Goal: Information Seeking & Learning: Understand process/instructions

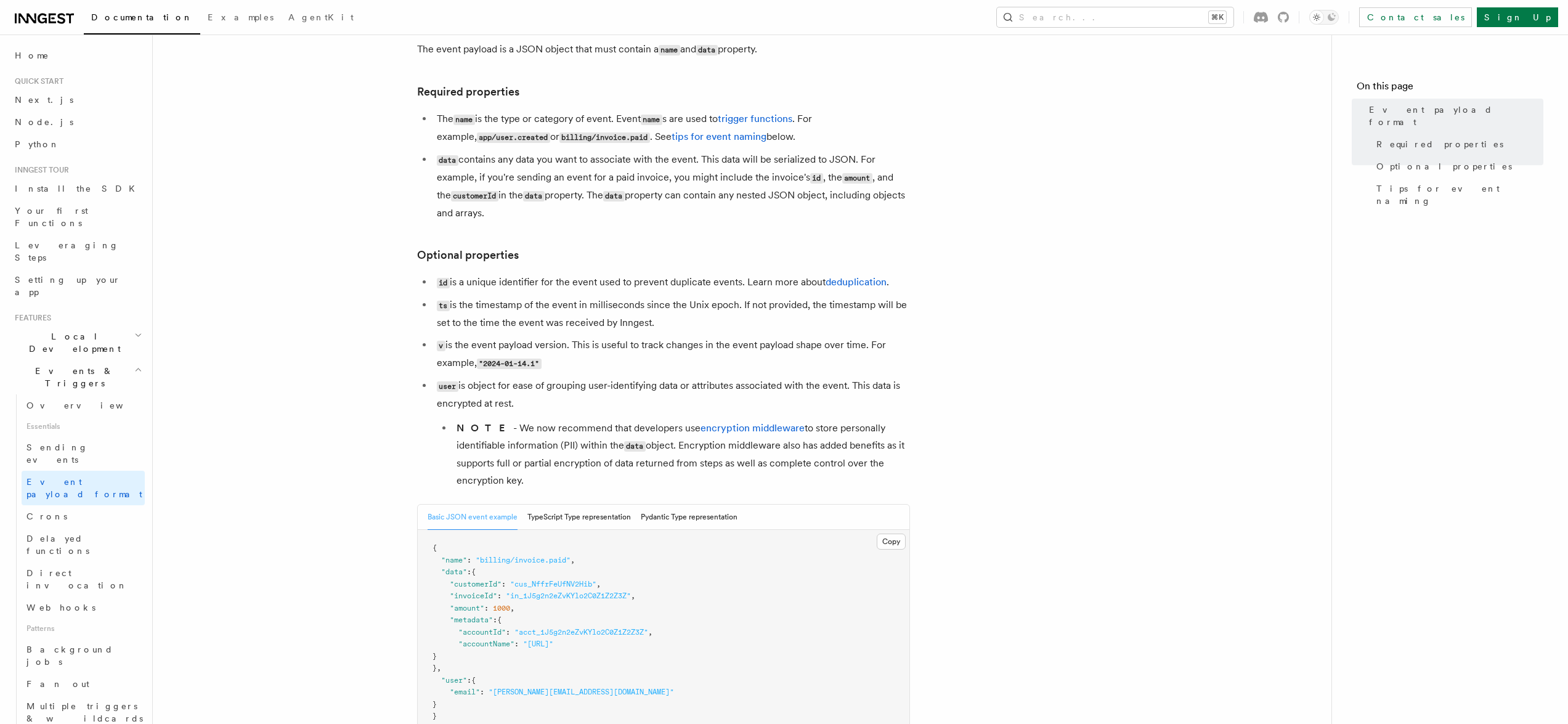
scroll to position [127, 0]
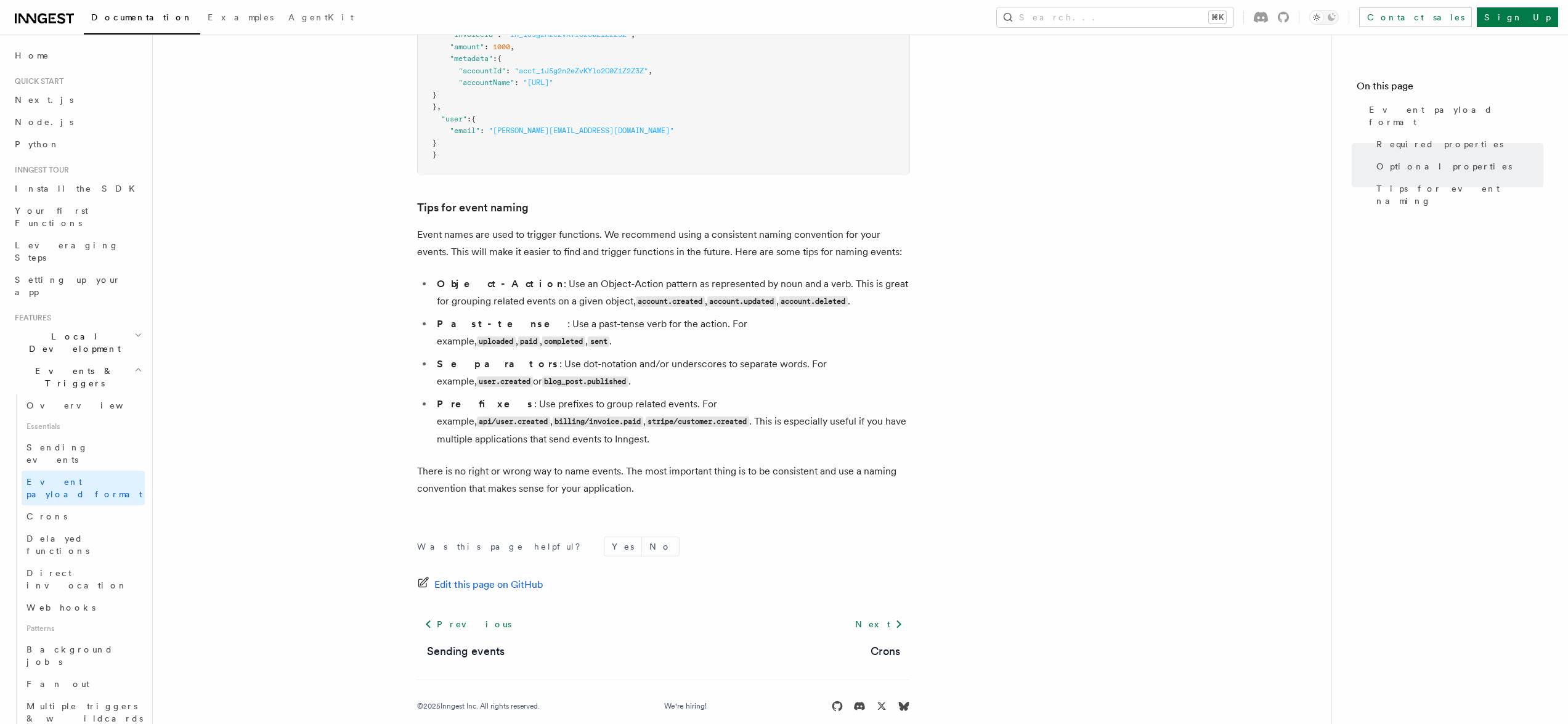
scroll to position [660, 0]
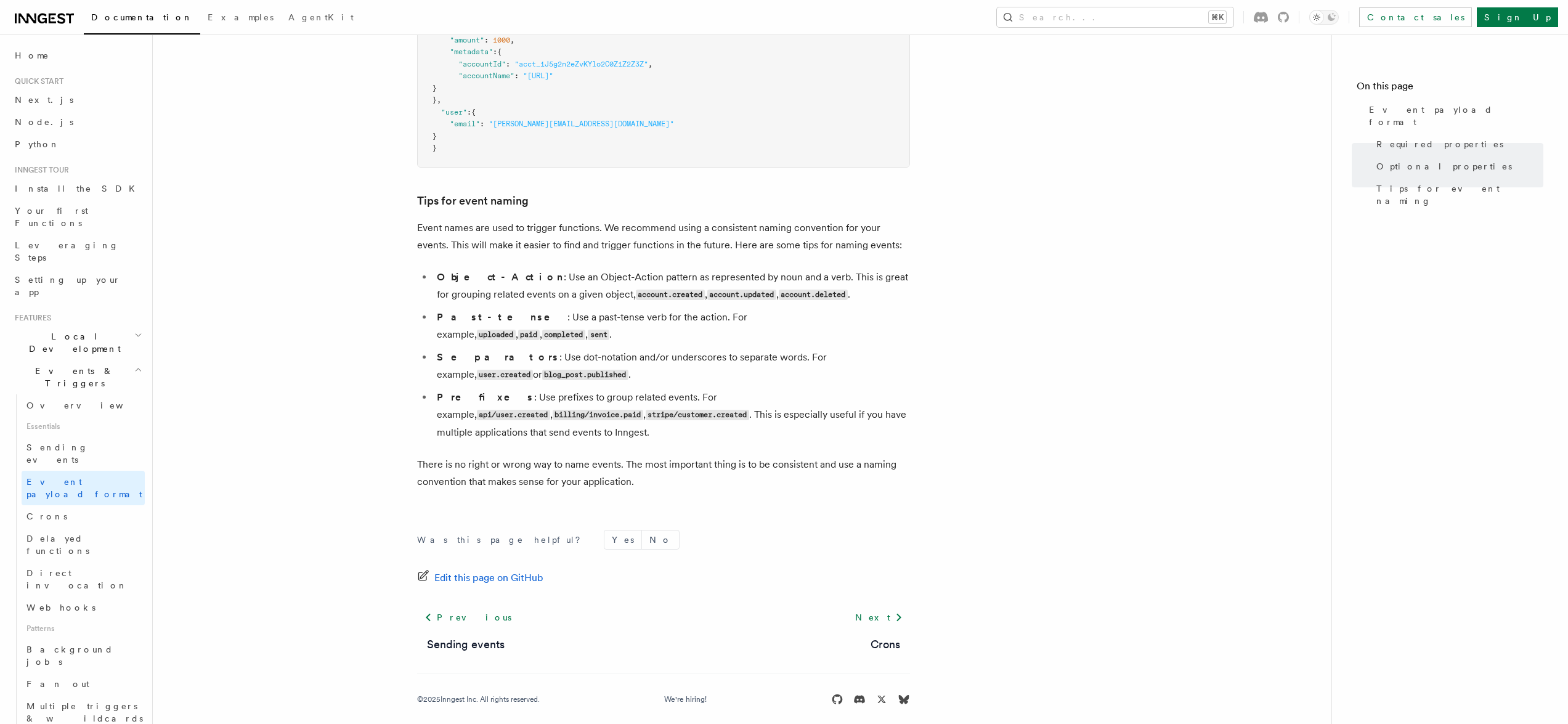
click at [746, 335] on ul "Object-Action : Use an Object-Action pattern as represented by noun and a verb.…" at bounding box center [664, 355] width 493 height 173
click at [736, 348] on li "Separators : Use dot-notation and/or underscores to separate words. For example…" at bounding box center [671, 366] width 477 height 35
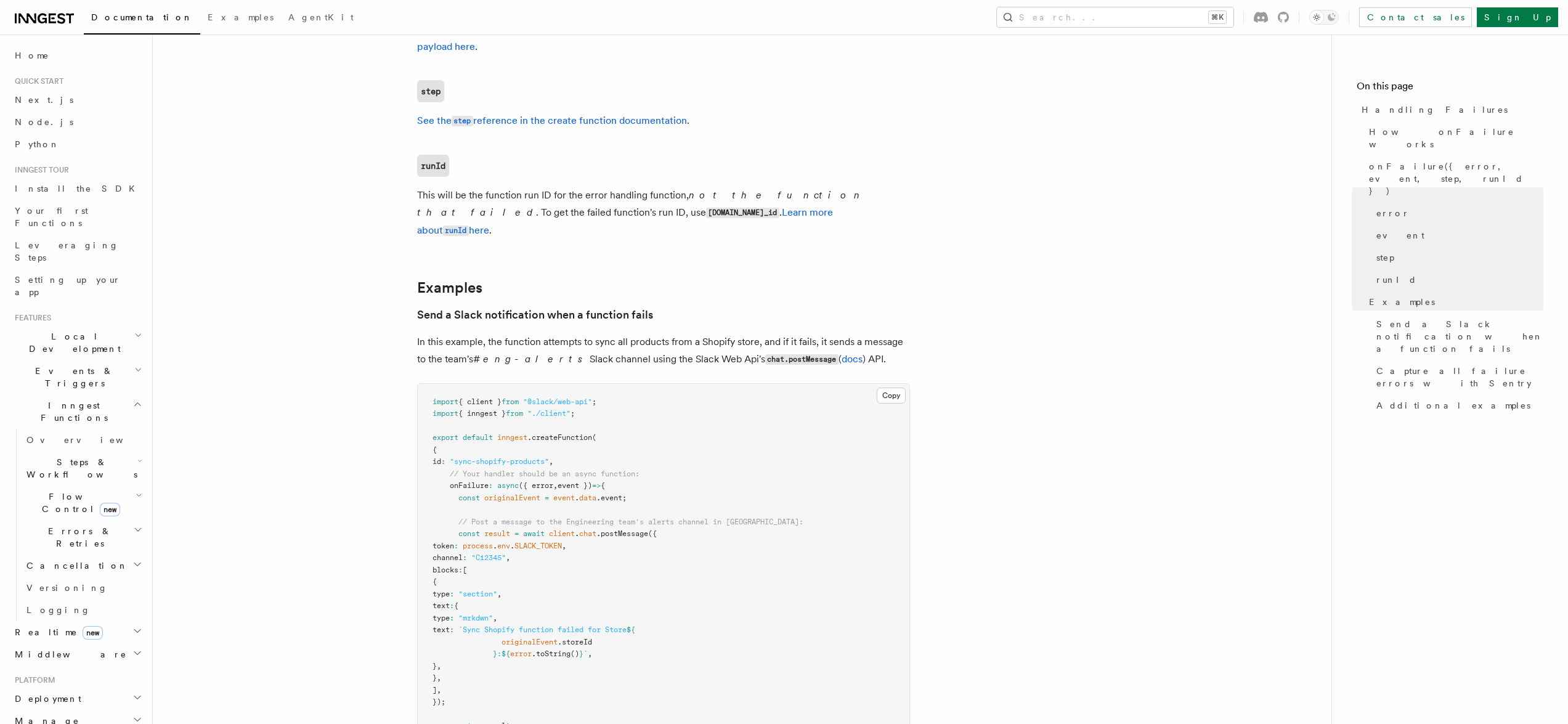
scroll to position [1279, 0]
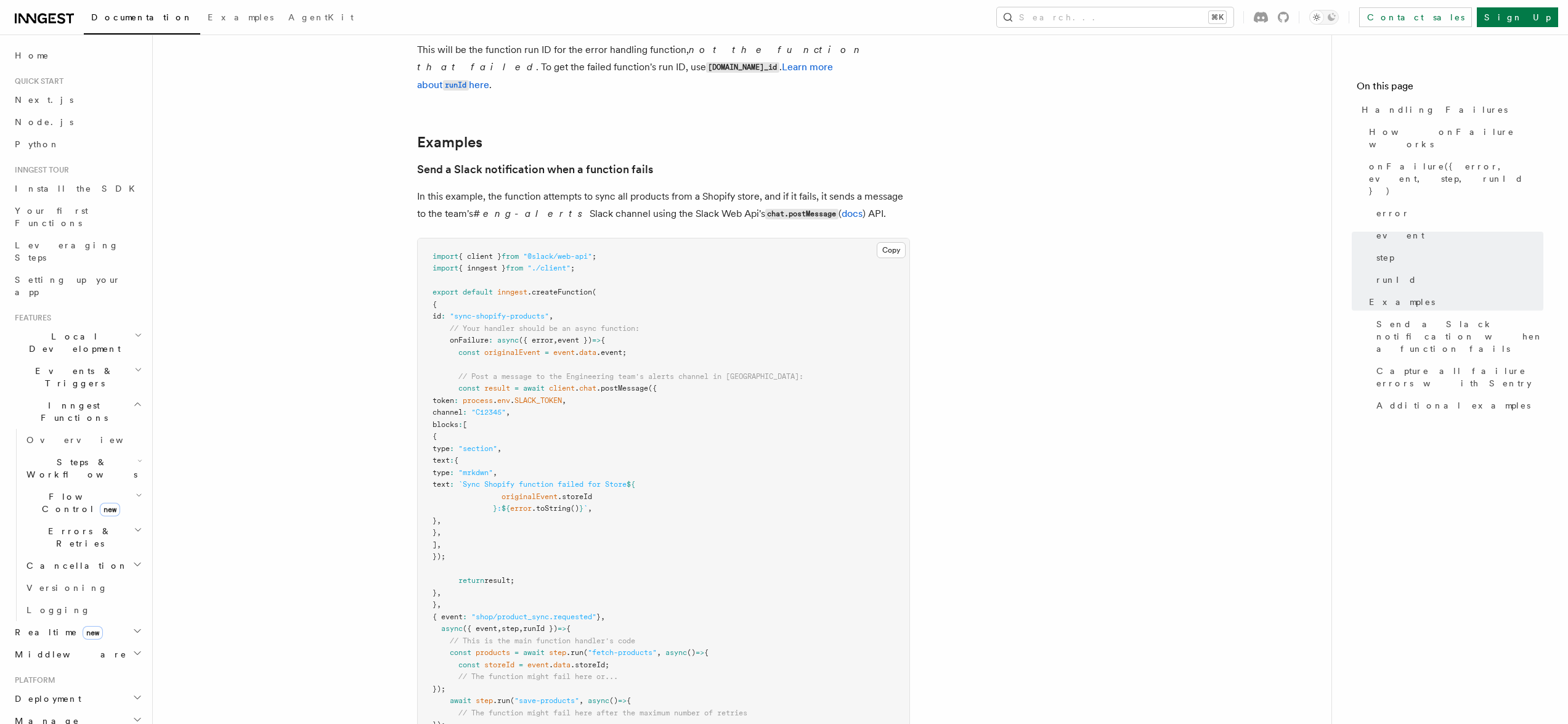
drag, startPoint x: 730, startPoint y: 447, endPoint x: 717, endPoint y: 333, distance: 114.7
click at [717, 333] on pre "import { client } from "@slack/web-api" ; import { inngest } from "./client" ; …" at bounding box center [663, 503] width 492 height 529
drag, startPoint x: 716, startPoint y: 341, endPoint x: 707, endPoint y: 441, distance: 100.4
click at [707, 441] on pre "import { client } from "@slack/web-api" ; import { inngest } from "./client" ; …" at bounding box center [663, 503] width 492 height 529
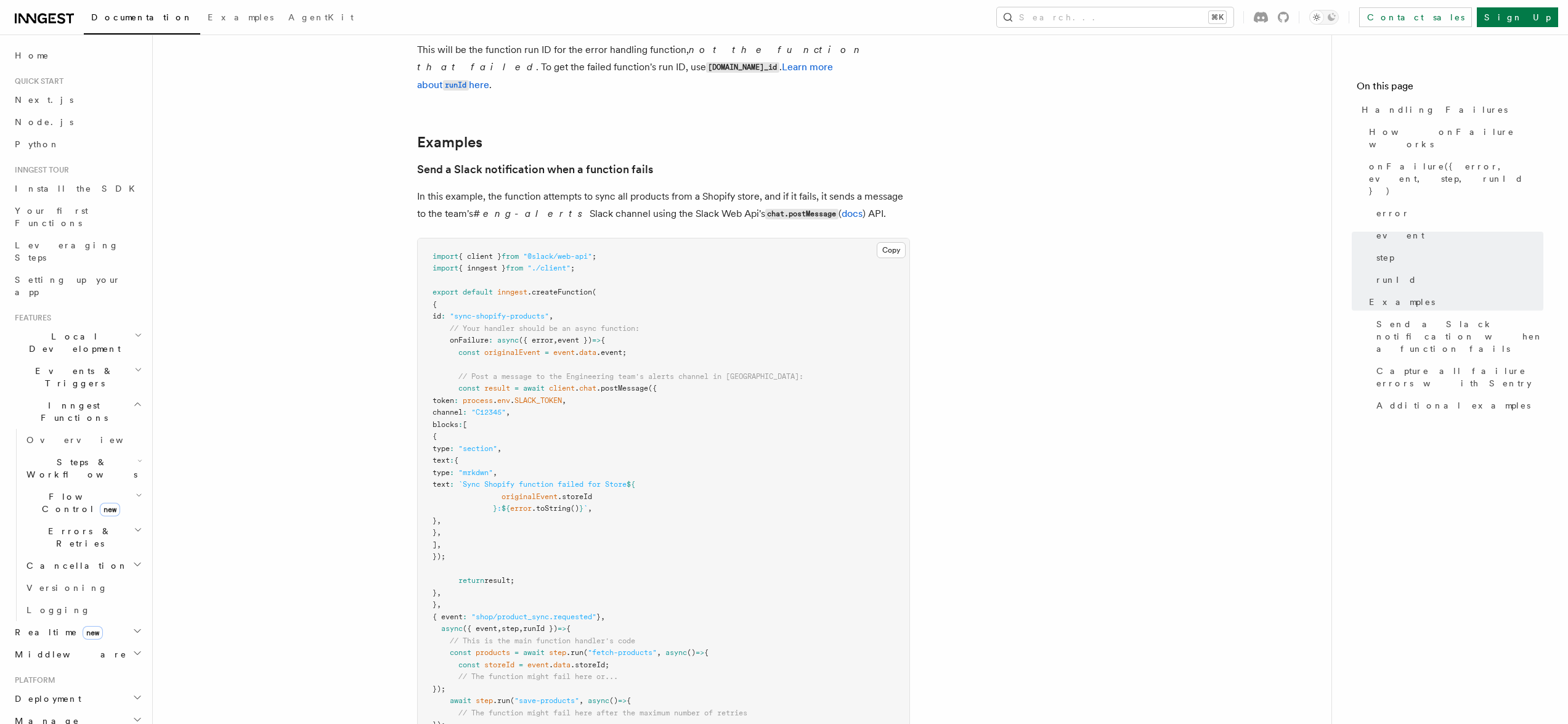
click at [707, 441] on pre "import { client } from "@slack/web-api" ; import { inngest } from "./client" ; …" at bounding box center [663, 503] width 492 height 529
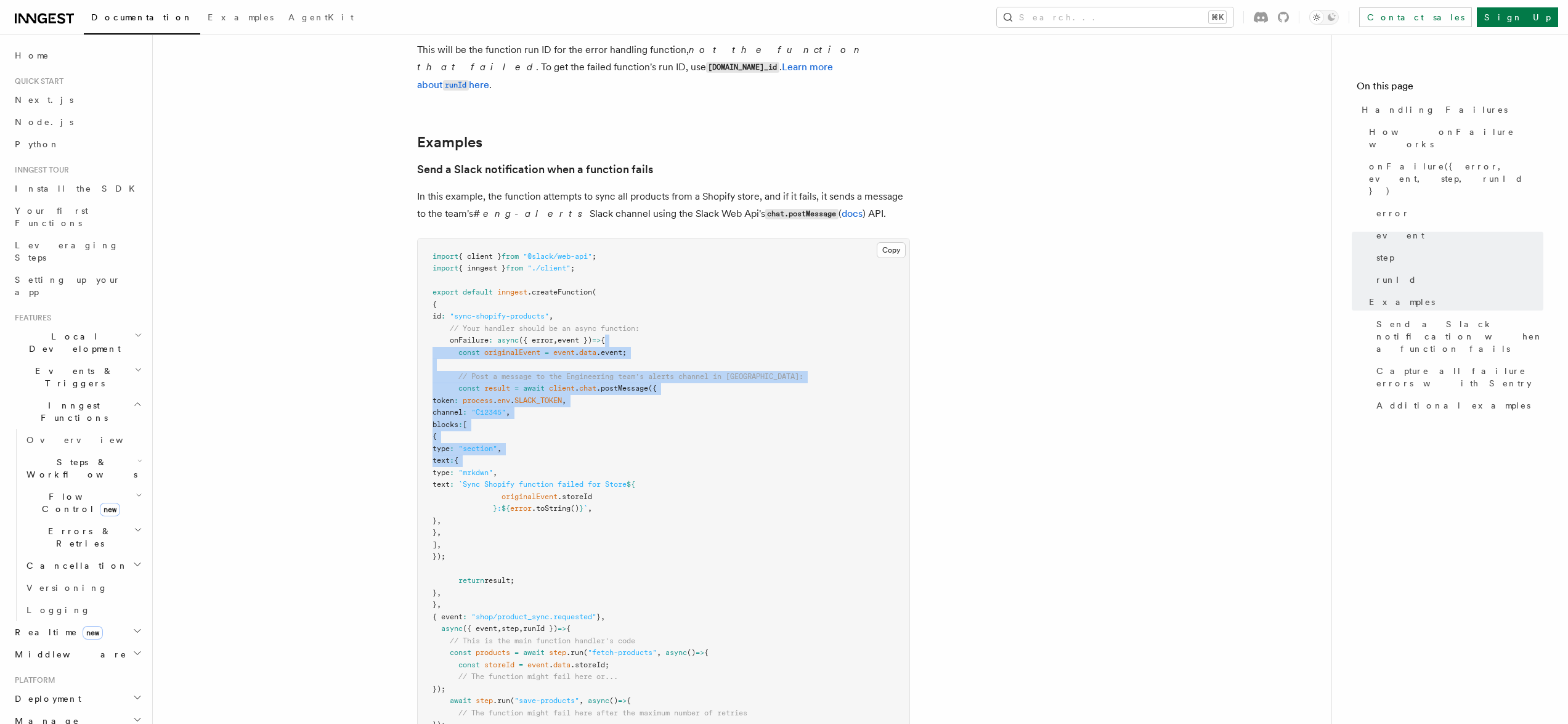
drag, startPoint x: 707, startPoint y: 441, endPoint x: 717, endPoint y: 328, distance: 113.4
click at [717, 329] on pre "import { client } from "@slack/web-api" ; import { inngest } from "./client" ; …" at bounding box center [663, 503] width 492 height 529
click at [717, 328] on pre "import { client } from "@slack/web-api" ; import { inngest } from "./client" ; …" at bounding box center [663, 503] width 492 height 529
drag, startPoint x: 717, startPoint y: 328, endPoint x: 716, endPoint y: 437, distance: 109.0
click at [716, 437] on pre "import { client } from "@slack/web-api" ; import { inngest } from "./client" ; …" at bounding box center [663, 503] width 492 height 529
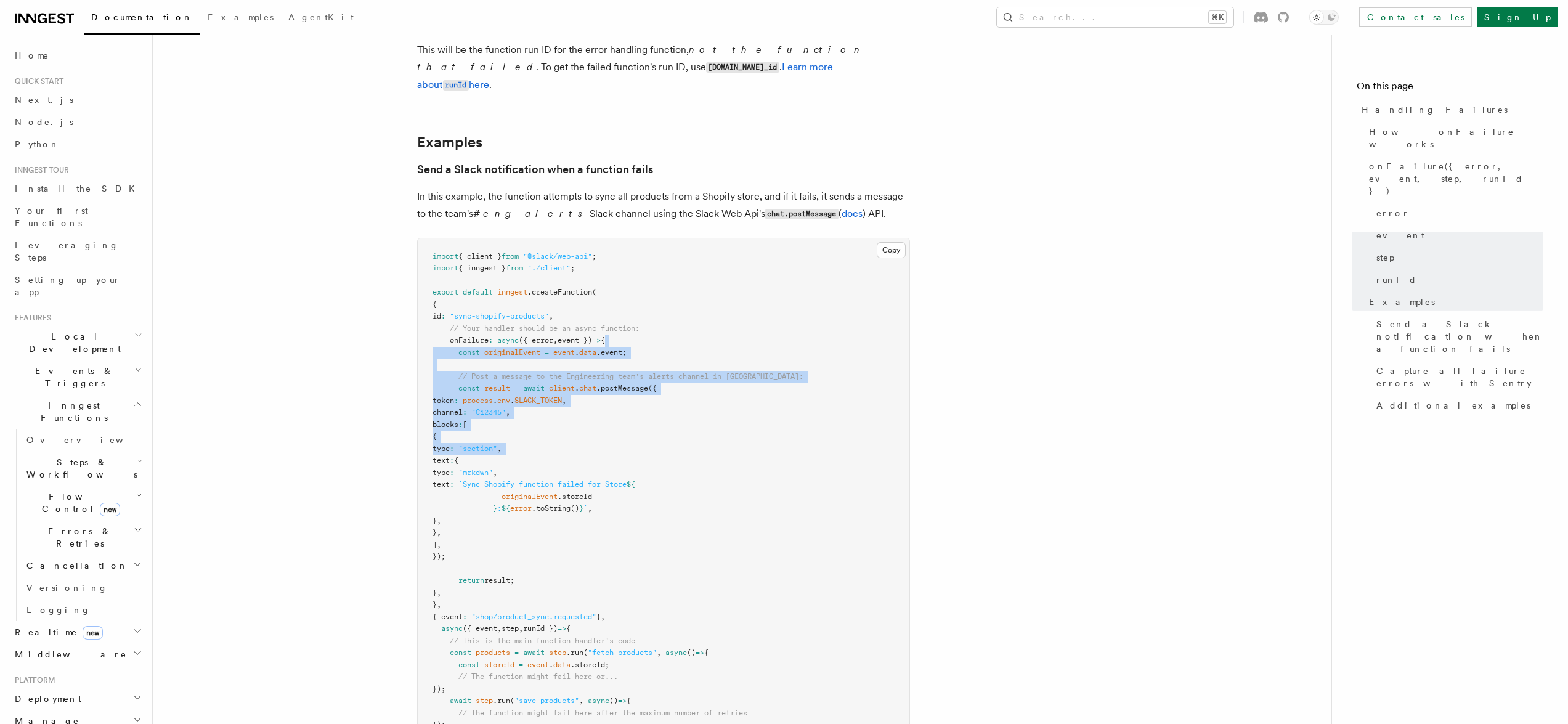
click at [716, 437] on pre "import { client } from "@slack/web-api" ; import { inngest } from "./client" ; …" at bounding box center [663, 503] width 492 height 529
drag, startPoint x: 716, startPoint y: 437, endPoint x: 701, endPoint y: 334, distance: 104.1
click at [701, 334] on pre "import { client } from "@slack/web-api" ; import { inngest } from "./client" ; …" at bounding box center [663, 503] width 492 height 529
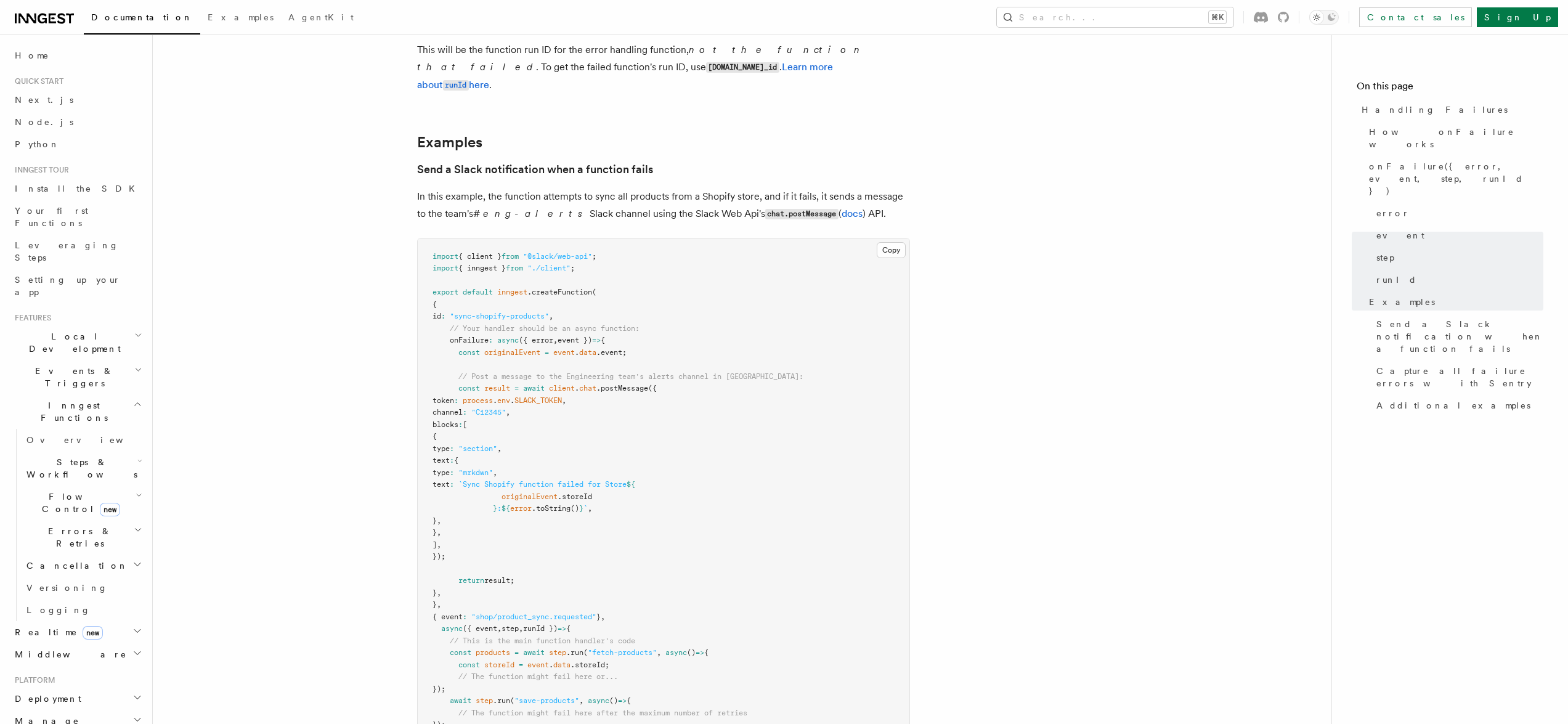
click at [701, 334] on pre "import { client } from "@slack/web-api" ; import { inngest } from "./client" ; …" at bounding box center [663, 503] width 492 height 529
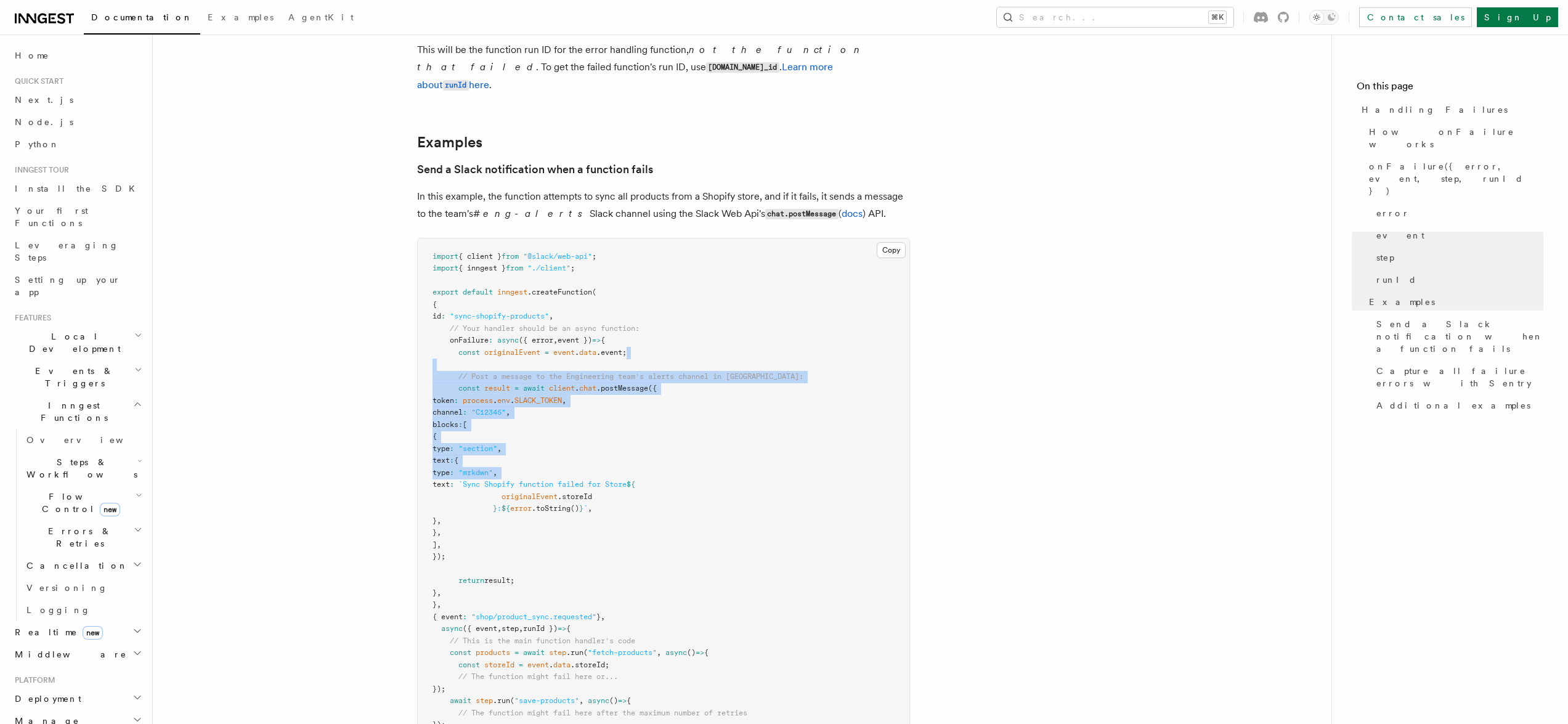
drag, startPoint x: 701, startPoint y: 340, endPoint x: 701, endPoint y: 459, distance: 119.0
click at [701, 459] on pre "import { client } from "@slack/web-api" ; import { inngest } from "./client" ; …" at bounding box center [663, 503] width 492 height 529
drag, startPoint x: 702, startPoint y: 438, endPoint x: 696, endPoint y: 348, distance: 90.2
click at [697, 351] on pre "import { client } from "@slack/web-api" ; import { inngest } from "./client" ; …" at bounding box center [663, 503] width 492 height 529
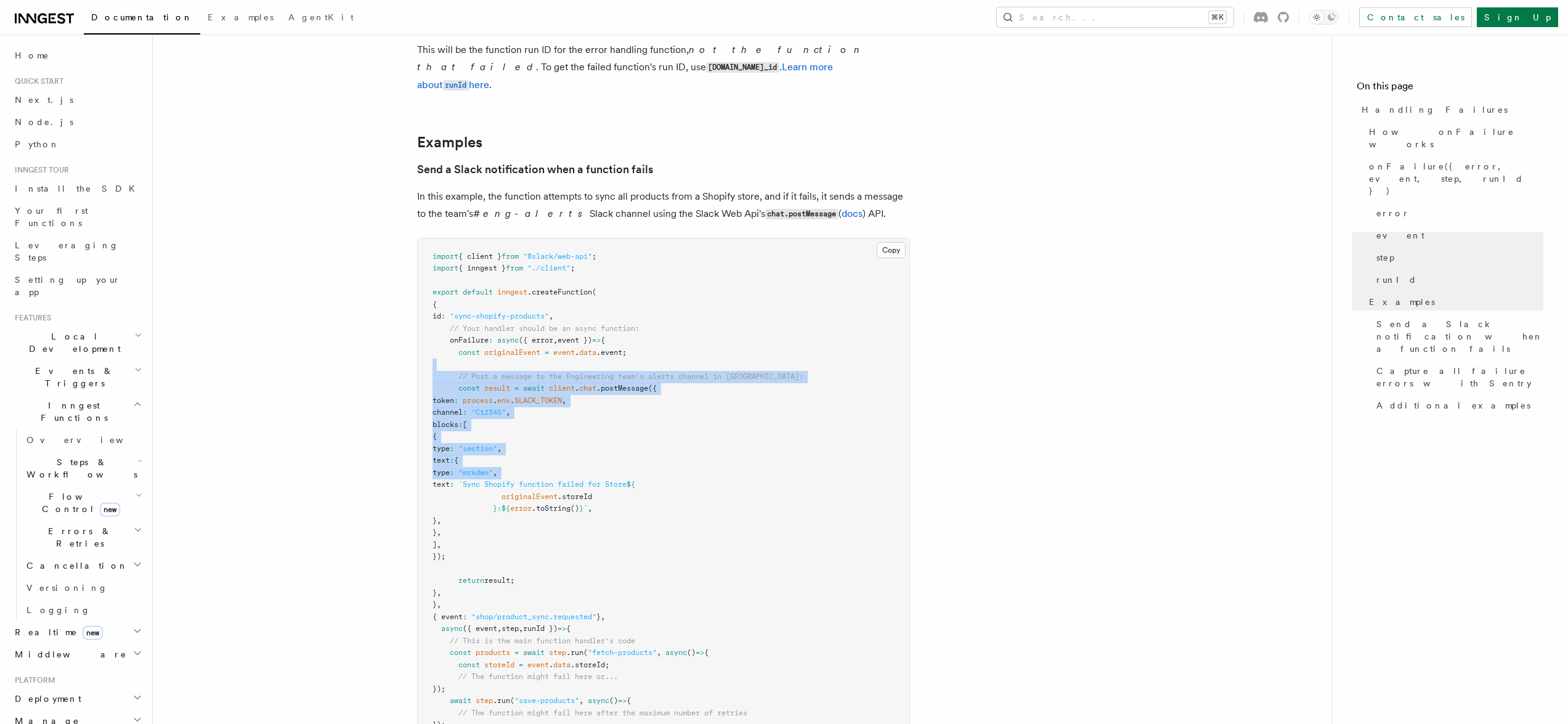
click at [696, 348] on pre "import { client } from "@slack/web-api" ; import { inngest } from "./client" ; …" at bounding box center [663, 503] width 492 height 529
click at [688, 464] on pre "import { client } from "@slack/web-api" ; import { inngest } from "./client" ; …" at bounding box center [663, 503] width 492 height 529
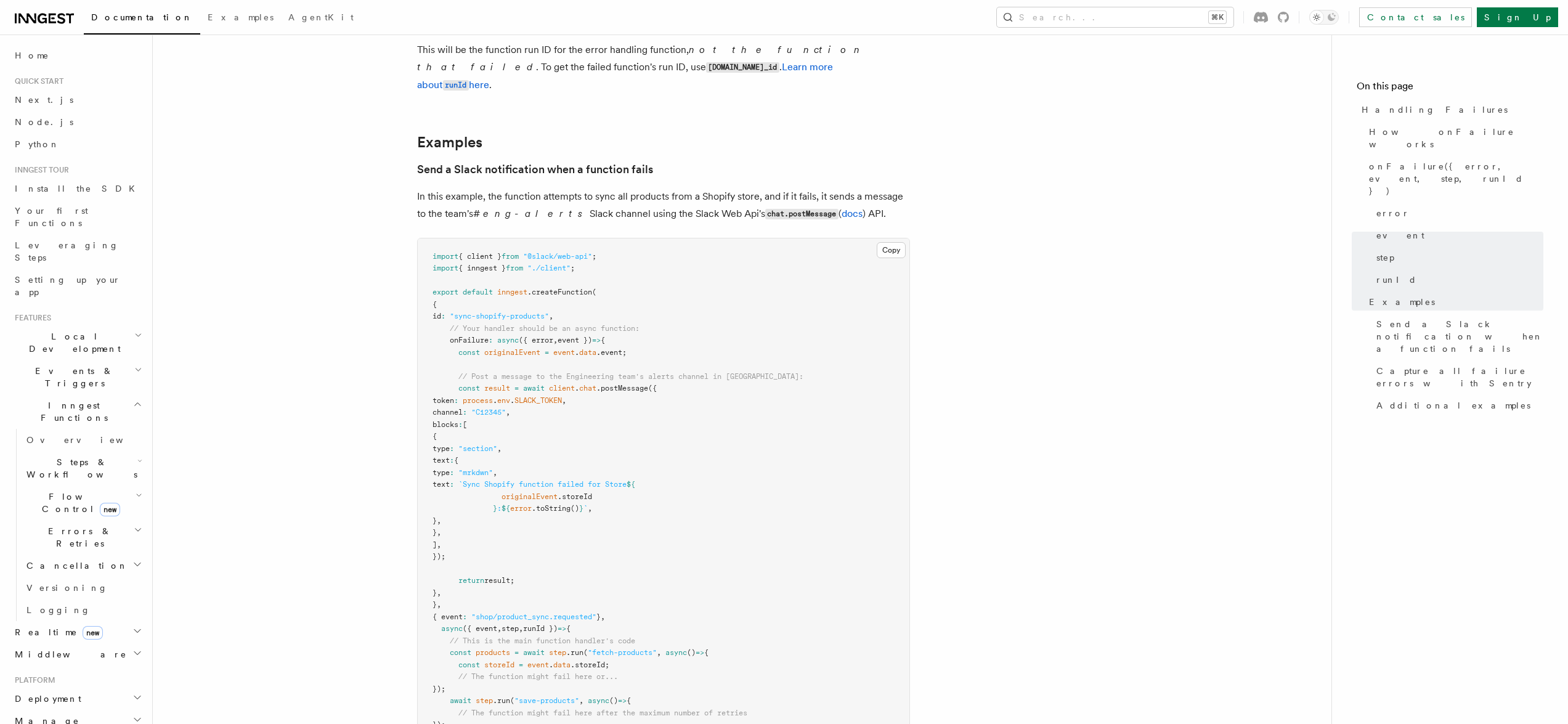
click at [1130, 309] on article "References TypeScript SDK Handling Failures Define any failure handlers for you…" at bounding box center [742, 279] width 1139 height 3006
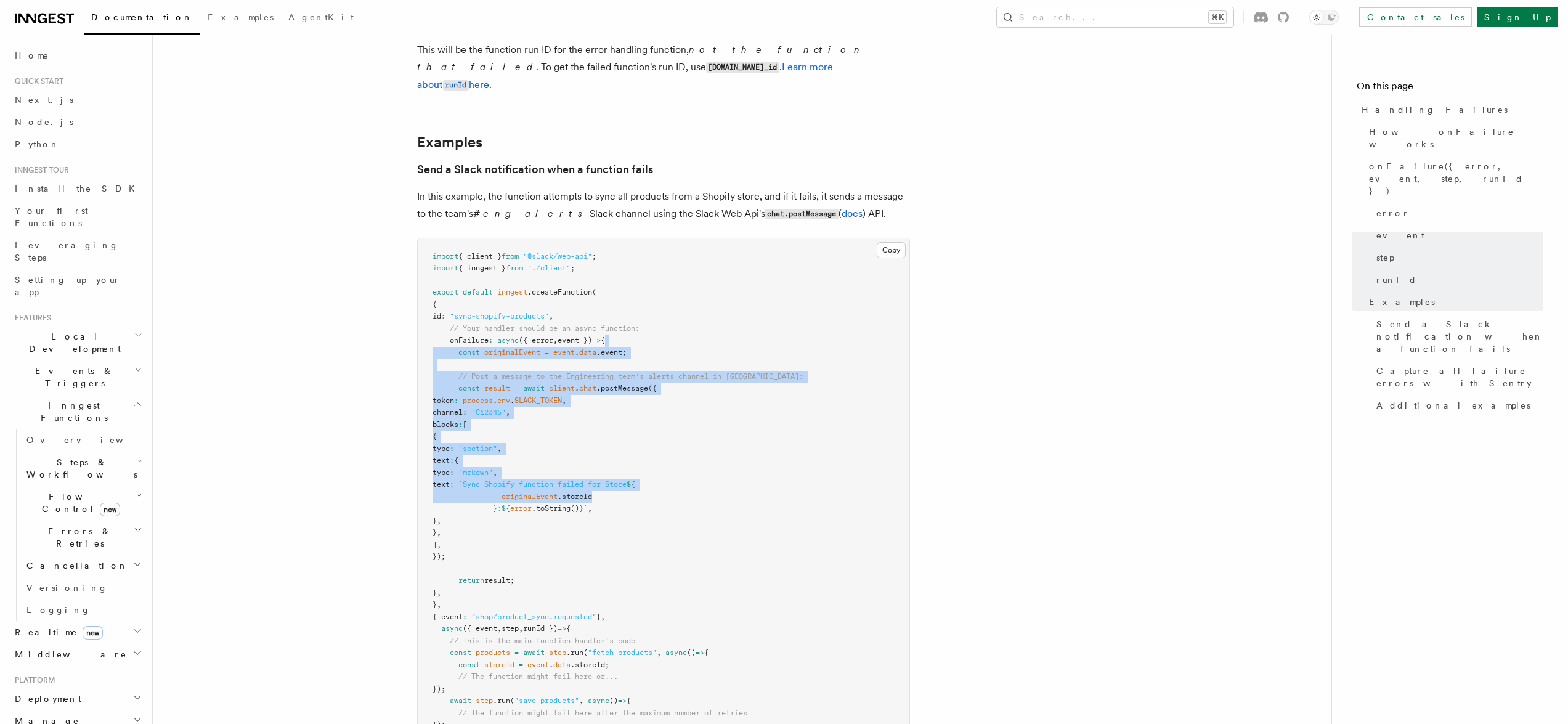
click at [1117, 534] on article "References TypeScript SDK Handling Failures Define any failure handlers for you…" at bounding box center [742, 279] width 1139 height 3006
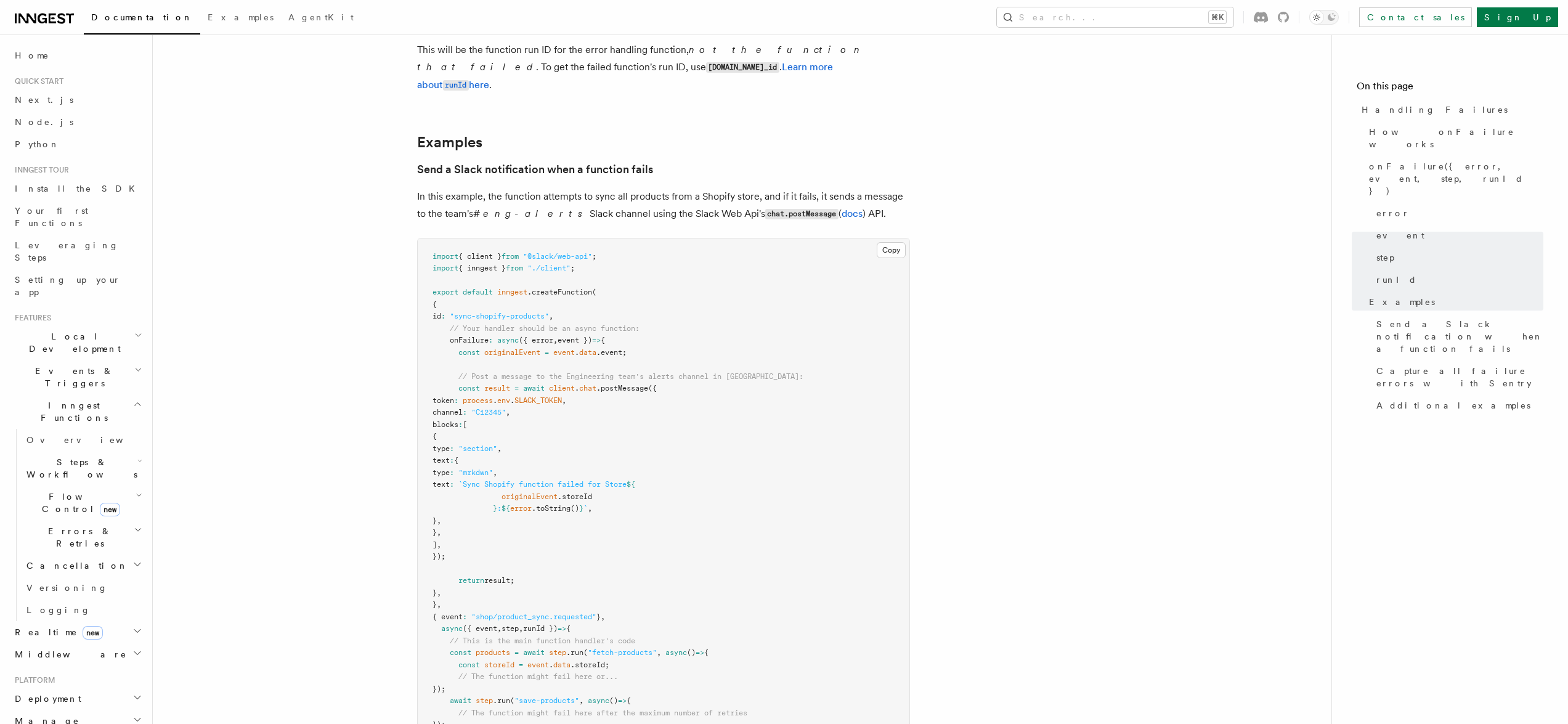
click at [1034, 481] on article "References TypeScript SDK Handling Failures Define any failure handlers for you…" at bounding box center [742, 279] width 1139 height 3006
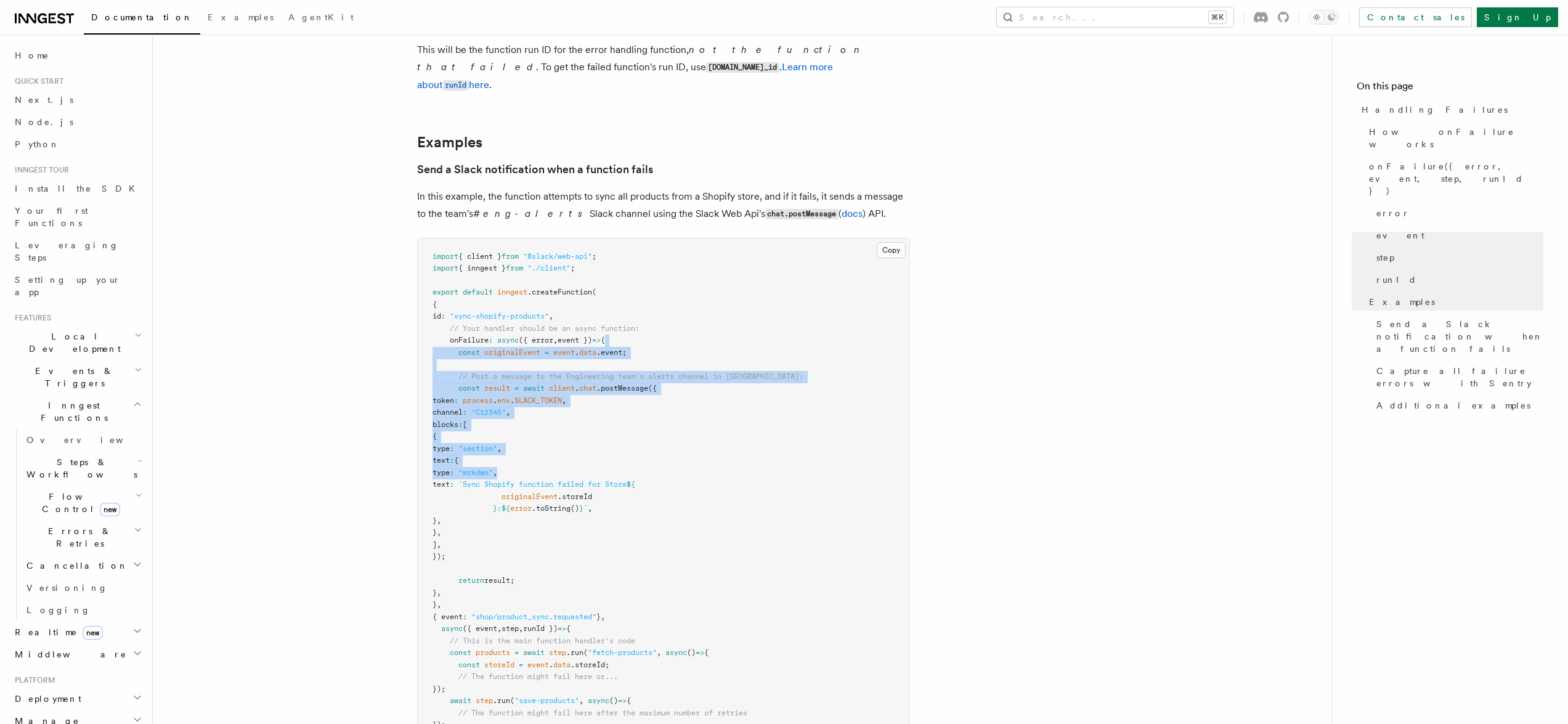
drag, startPoint x: 804, startPoint y: 352, endPoint x: 798, endPoint y: 477, distance: 125.1
click at [798, 473] on pre "import { client } from "@slack/web-api" ; import { inngest } from "./client" ; …" at bounding box center [663, 503] width 492 height 529
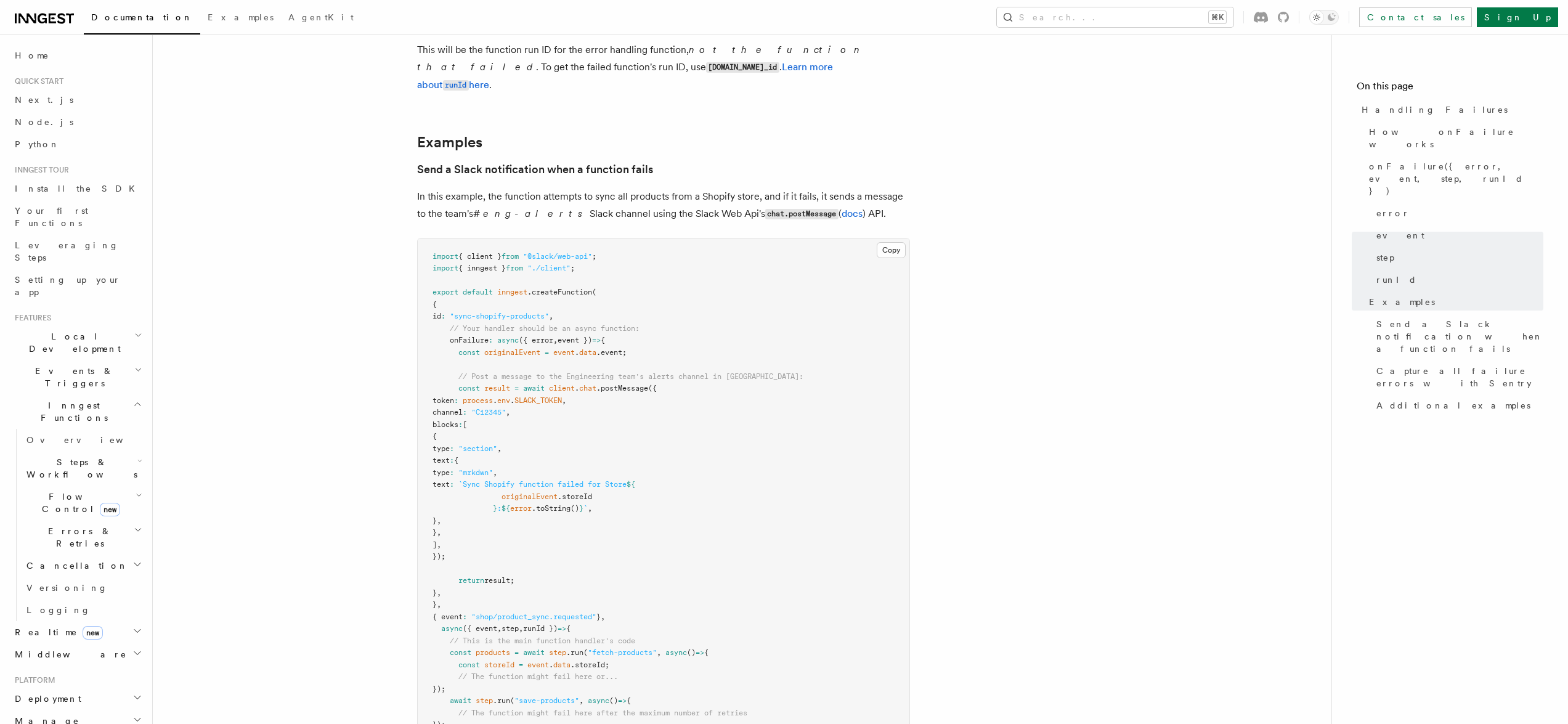
click at [798, 477] on pre "import { client } from "@slack/web-api" ; import { inngest } from "./client" ; …" at bounding box center [663, 503] width 492 height 529
